Goal: Task Accomplishment & Management: Complete application form

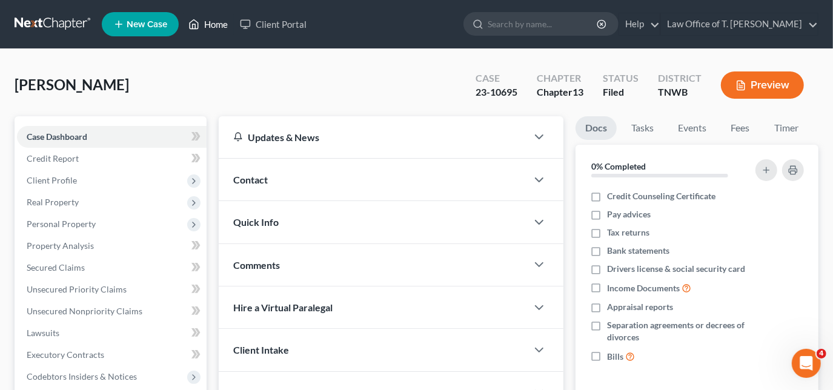
click at [218, 22] on link "Home" at bounding box center [208, 24] width 52 height 22
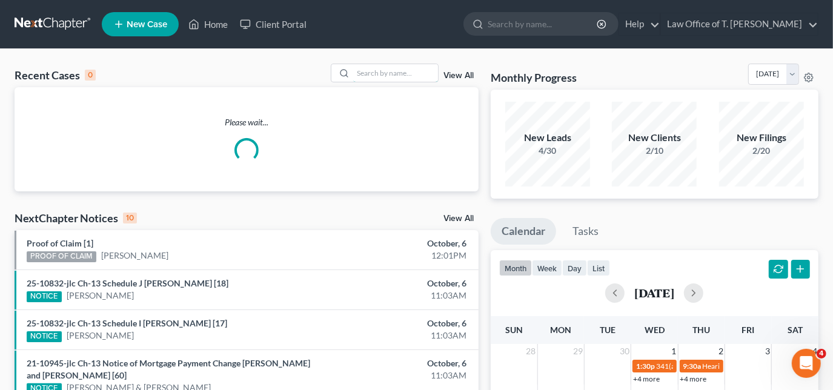
click at [391, 84] on div "Recent Cases 0 View All" at bounding box center [247, 76] width 464 height 24
drag, startPoint x: 391, startPoint y: 84, endPoint x: 354, endPoint y: 53, distance: 47.8
click at [354, 53] on div "Recent Cases 0 a View All Please wait... NextChapter Notices 10 View All Proof …" at bounding box center [416, 380] width 833 height 663
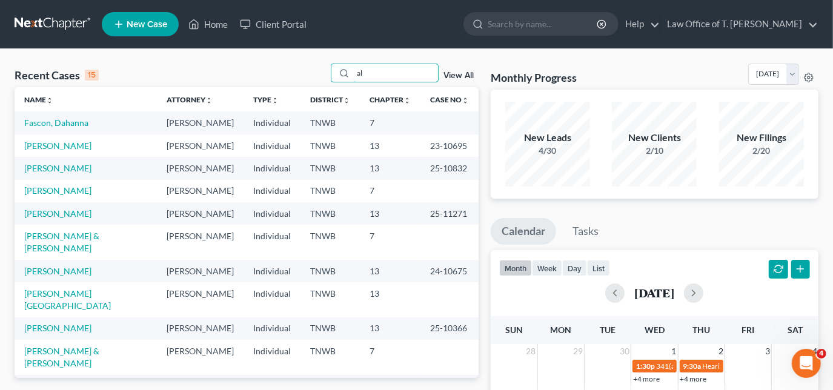
type input "a"
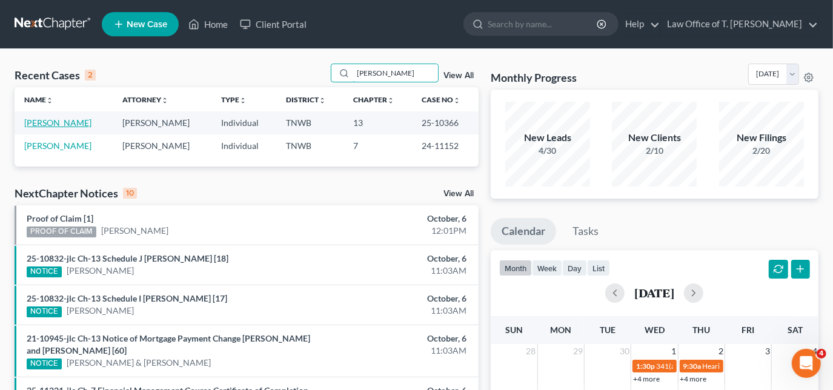
type input "[PERSON_NAME]"
click at [68, 124] on link "[PERSON_NAME]" at bounding box center [57, 123] width 67 height 10
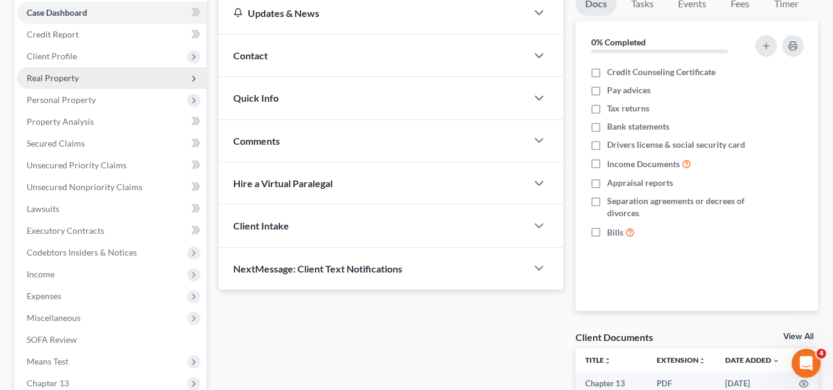
scroll to position [71, 0]
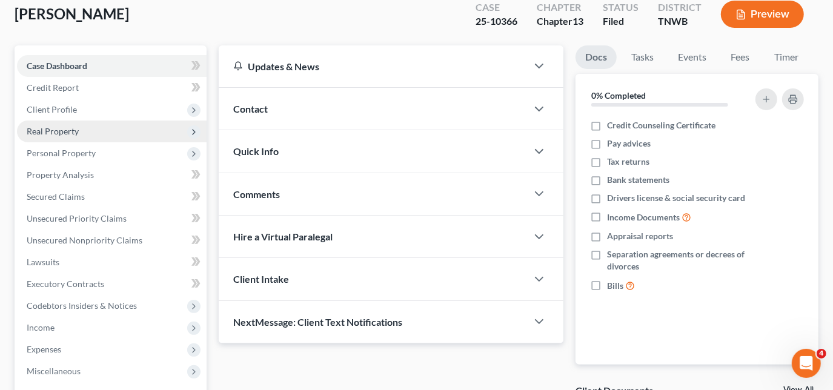
click at [61, 136] on span "Real Property" at bounding box center [112, 132] width 190 height 22
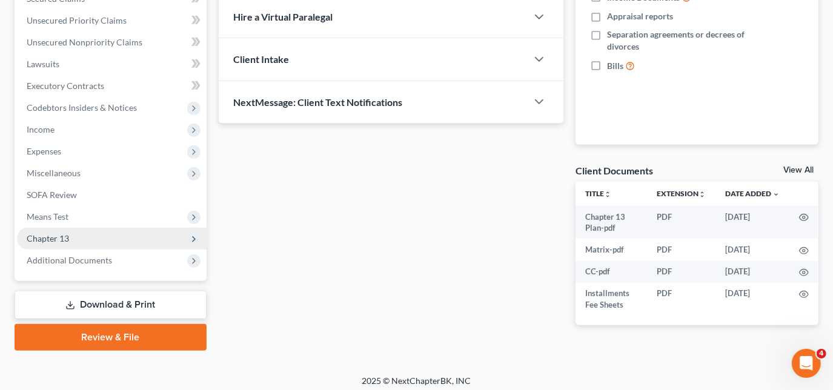
click at [70, 239] on span "Chapter 13" at bounding box center [112, 239] width 190 height 22
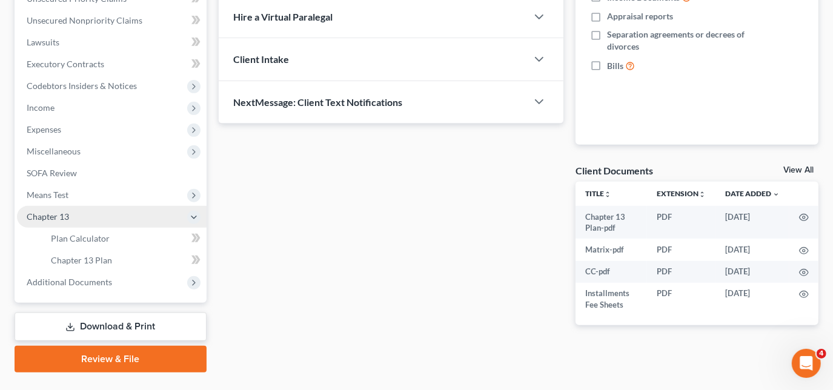
scroll to position [270, 0]
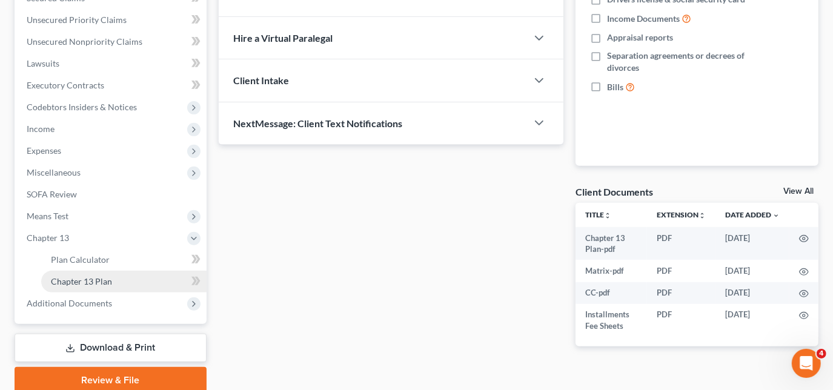
click at [133, 279] on link "Chapter 13 Plan" at bounding box center [123, 282] width 165 height 22
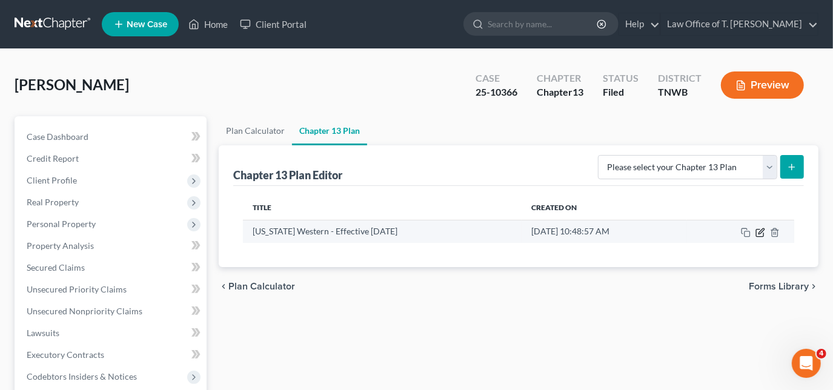
click at [759, 232] on icon "button" at bounding box center [761, 233] width 10 height 10
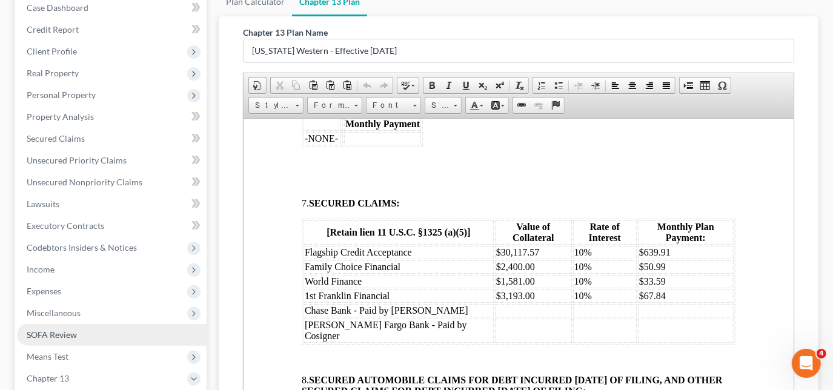
scroll to position [110, 0]
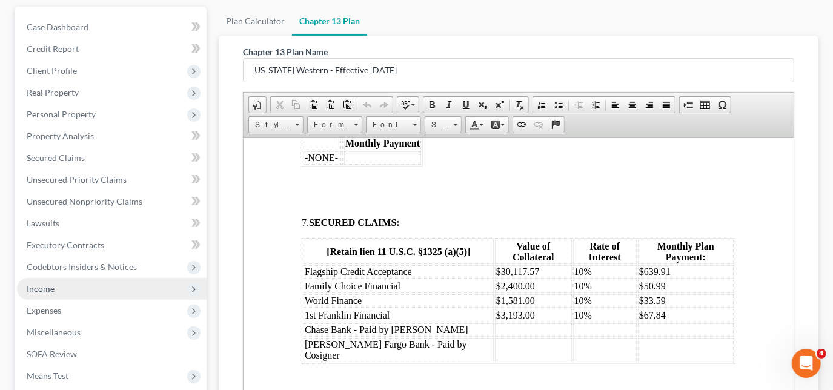
click at [57, 286] on span "Income" at bounding box center [112, 289] width 190 height 22
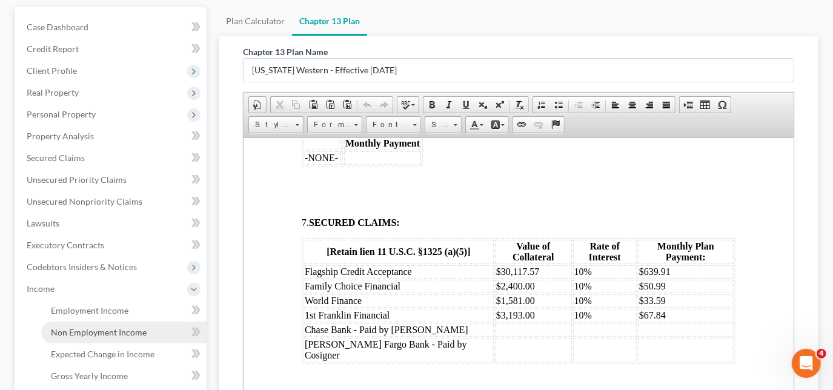
click at [96, 325] on link "Non Employment Income" at bounding box center [123, 333] width 165 height 22
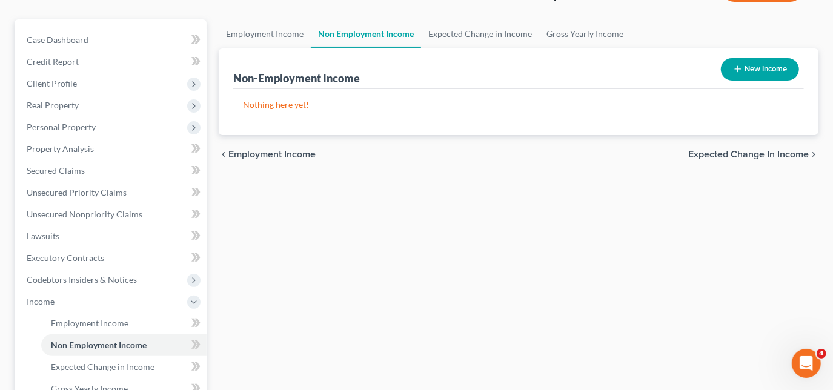
scroll to position [87, 0]
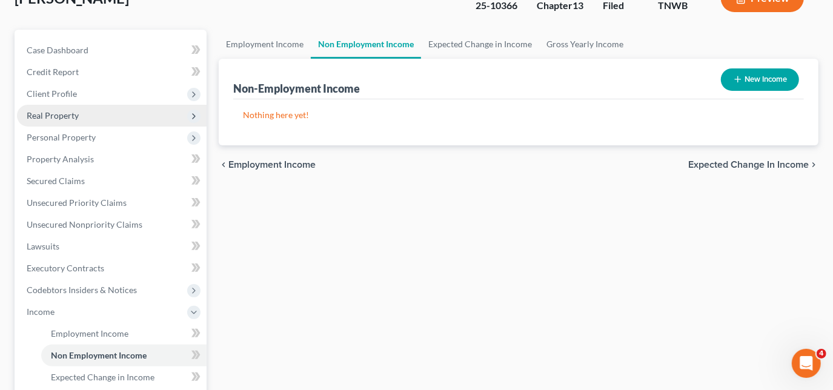
click at [72, 116] on span "Real Property" at bounding box center [53, 115] width 52 height 10
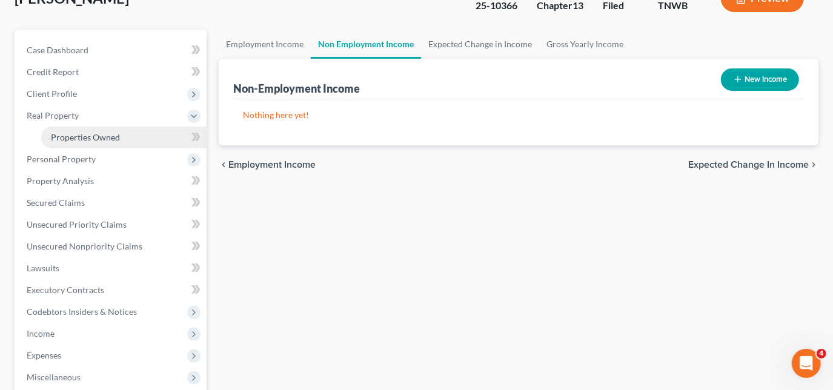
click at [74, 142] on link "Properties Owned" at bounding box center [123, 138] width 165 height 22
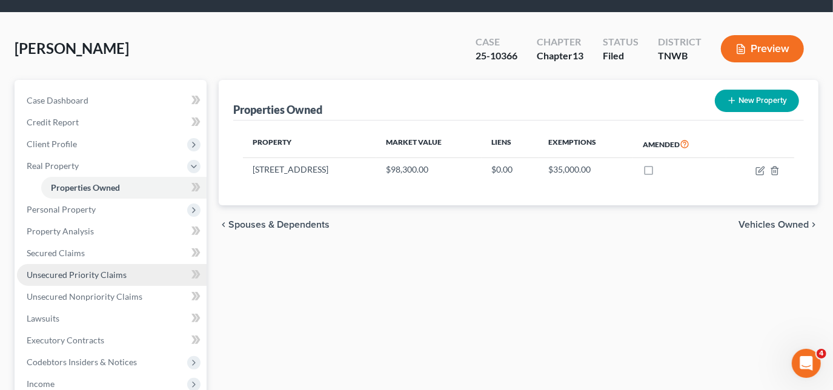
scroll to position [55, 0]
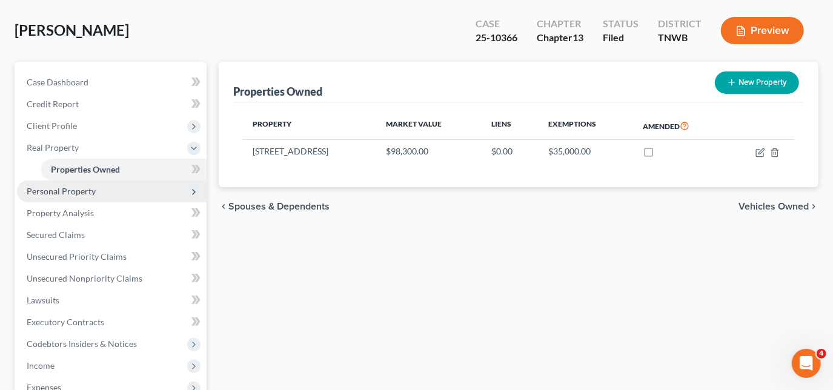
click at [70, 194] on span "Personal Property" at bounding box center [61, 191] width 69 height 10
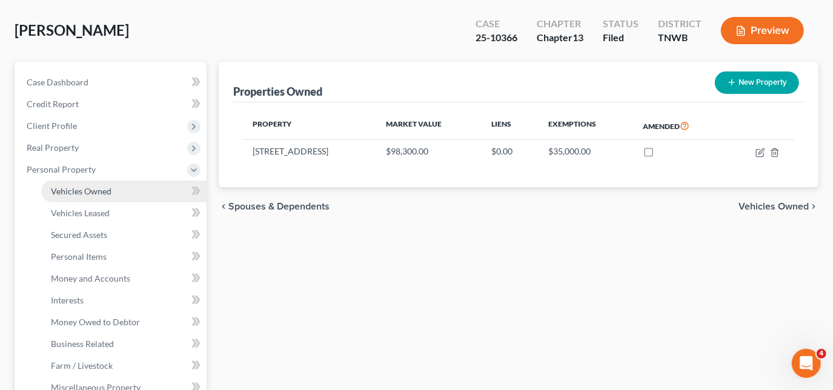
click at [87, 192] on span "Vehicles Owned" at bounding box center [81, 191] width 61 height 10
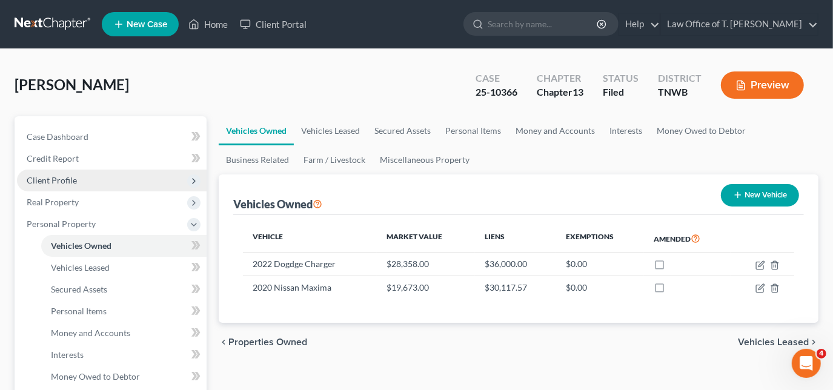
click at [71, 184] on span "Client Profile" at bounding box center [52, 180] width 50 height 10
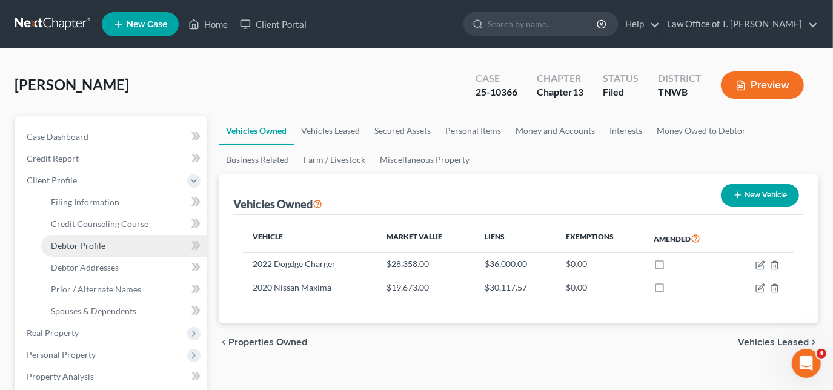
click at [100, 241] on span "Debtor Profile" at bounding box center [78, 246] width 55 height 10
select select "0"
select select "1"
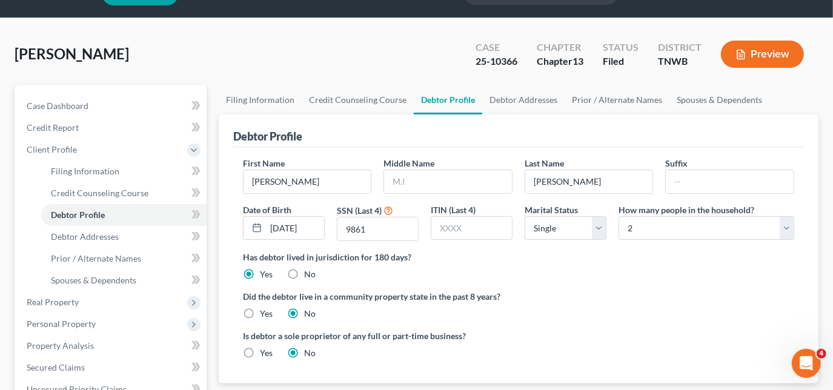
scroll to position [55, 0]
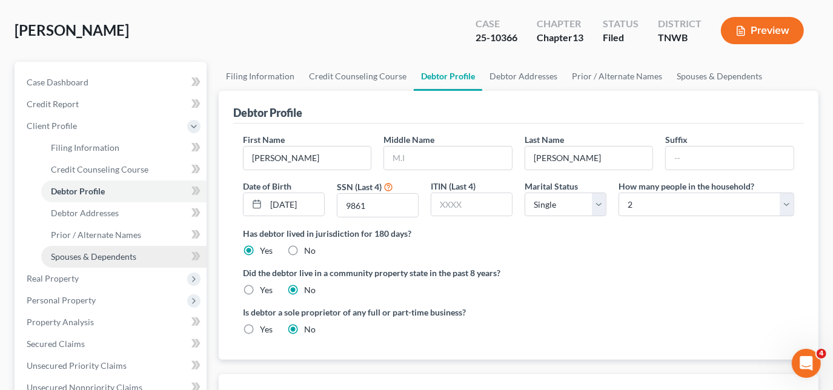
click at [61, 251] on span "Spouses & Dependents" at bounding box center [93, 256] width 85 height 10
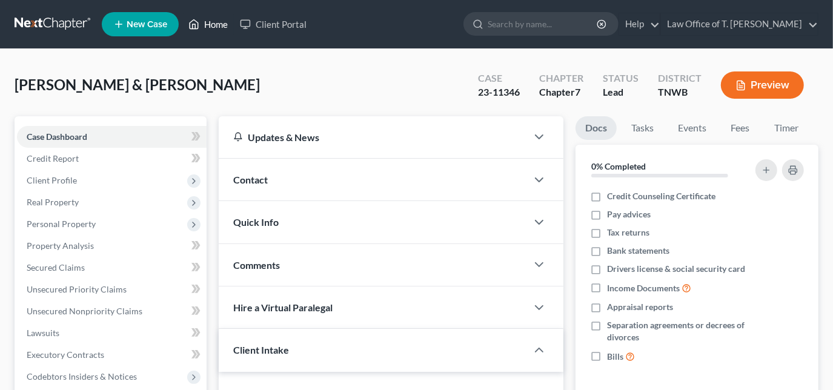
click at [195, 25] on icon at bounding box center [193, 24] width 11 height 15
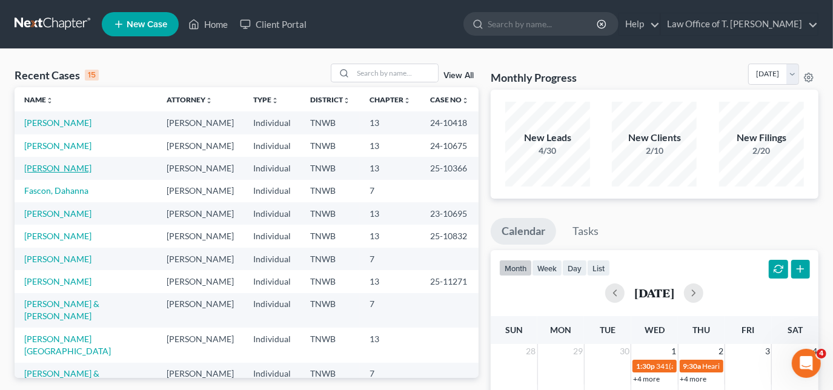
click at [59, 167] on link "[PERSON_NAME]" at bounding box center [57, 168] width 67 height 10
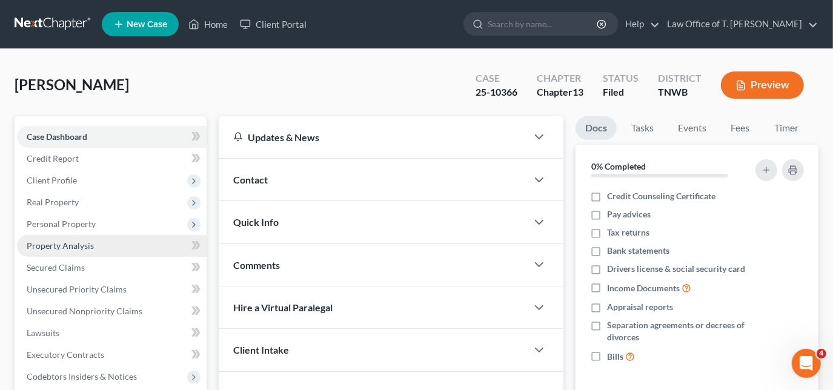
click at [67, 242] on span "Property Analysis" at bounding box center [60, 246] width 67 height 10
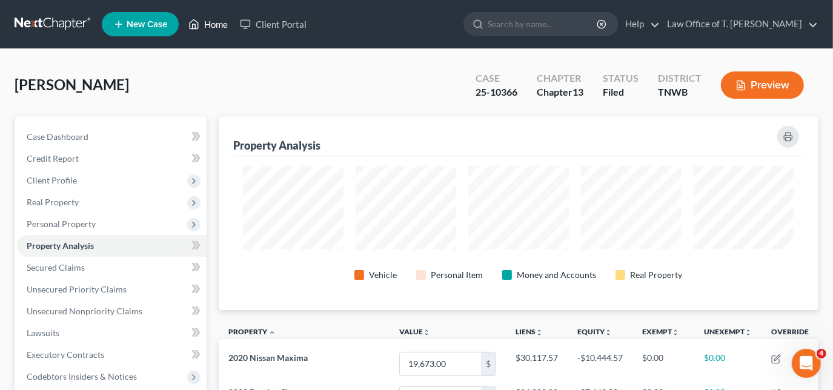
click at [200, 27] on link "Home" at bounding box center [208, 24] width 52 height 22
